Goal: Task Accomplishment & Management: Manage account settings

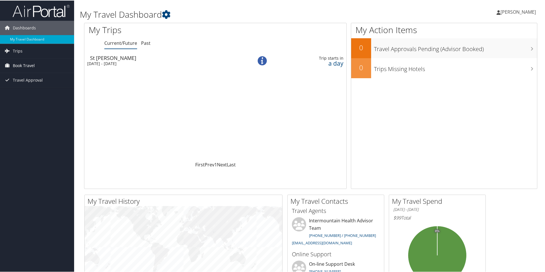
click at [19, 64] on span "Book Travel" at bounding box center [24, 65] width 22 height 14
click at [34, 94] on link "Book/Manage Online Trips" at bounding box center [37, 93] width 74 height 9
click at [503, 13] on ul "[PERSON_NAME] [PERSON_NAME]" at bounding box center [515, 11] width 51 height 17
click at [482, 92] on link "Sign Out" at bounding box center [503, 93] width 64 height 10
